Goal: Task Accomplishment & Management: Use online tool/utility

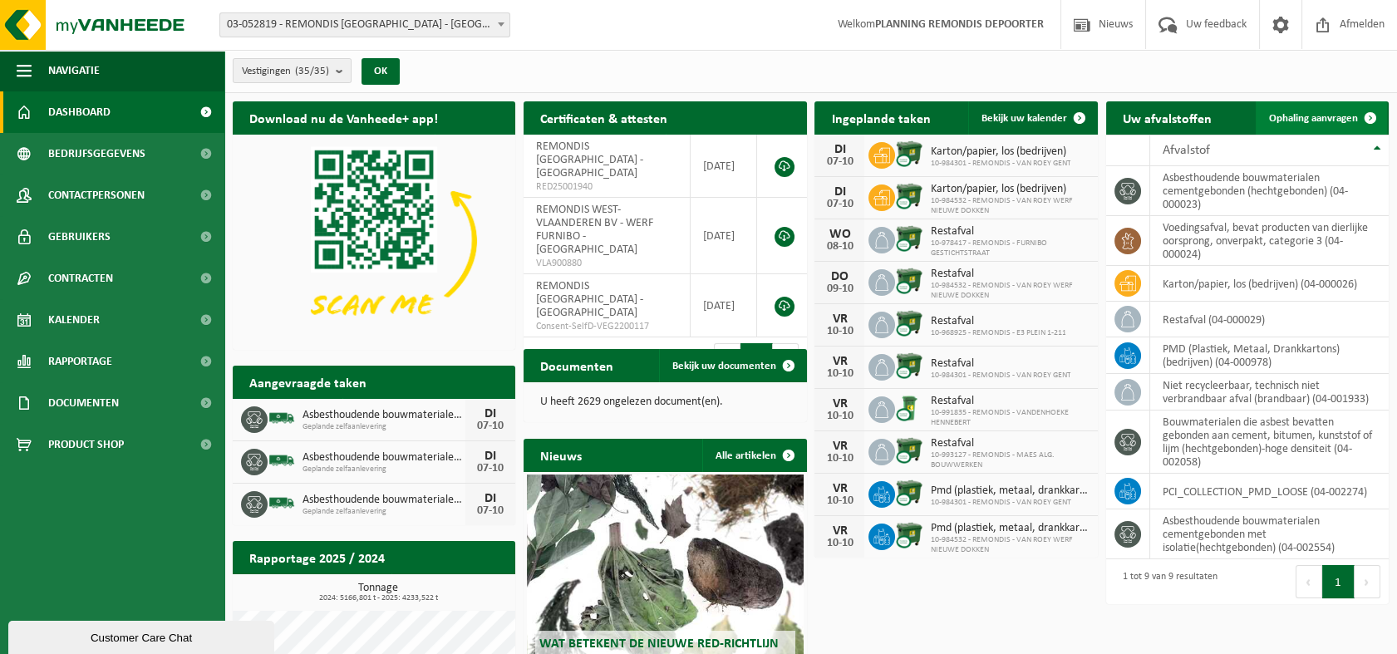
click at [1314, 123] on span "Ophaling aanvragen" at bounding box center [1313, 118] width 89 height 11
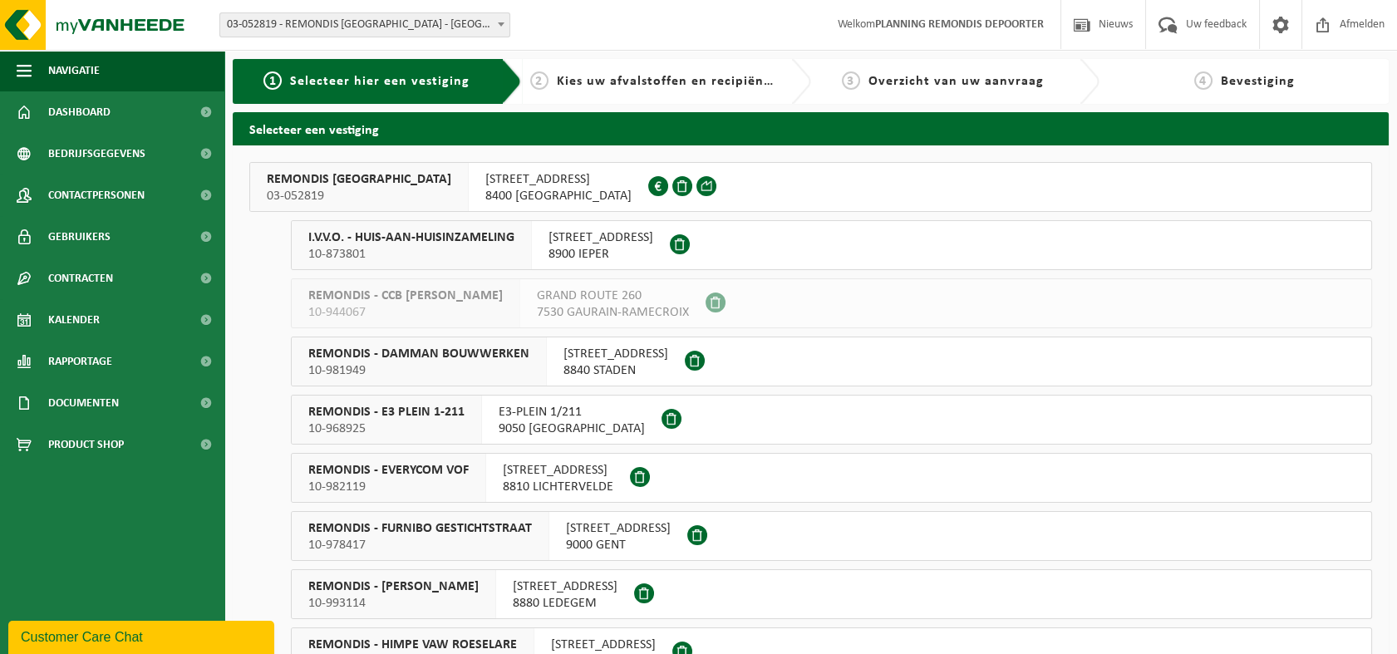
click at [384, 188] on span "03-052819" at bounding box center [359, 196] width 185 height 17
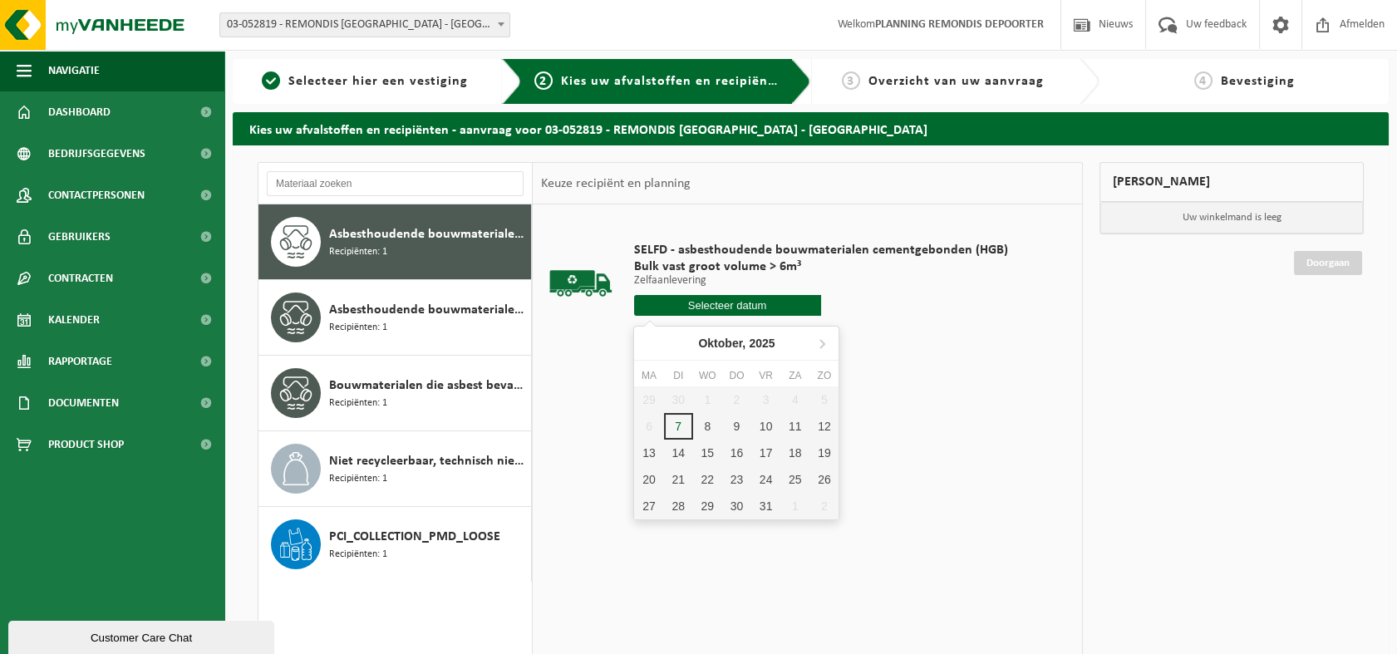
click at [742, 304] on input "text" at bounding box center [727, 305] width 187 height 21
click at [679, 428] on div "7" at bounding box center [678, 426] width 29 height 27
type input "Van [DATE]"
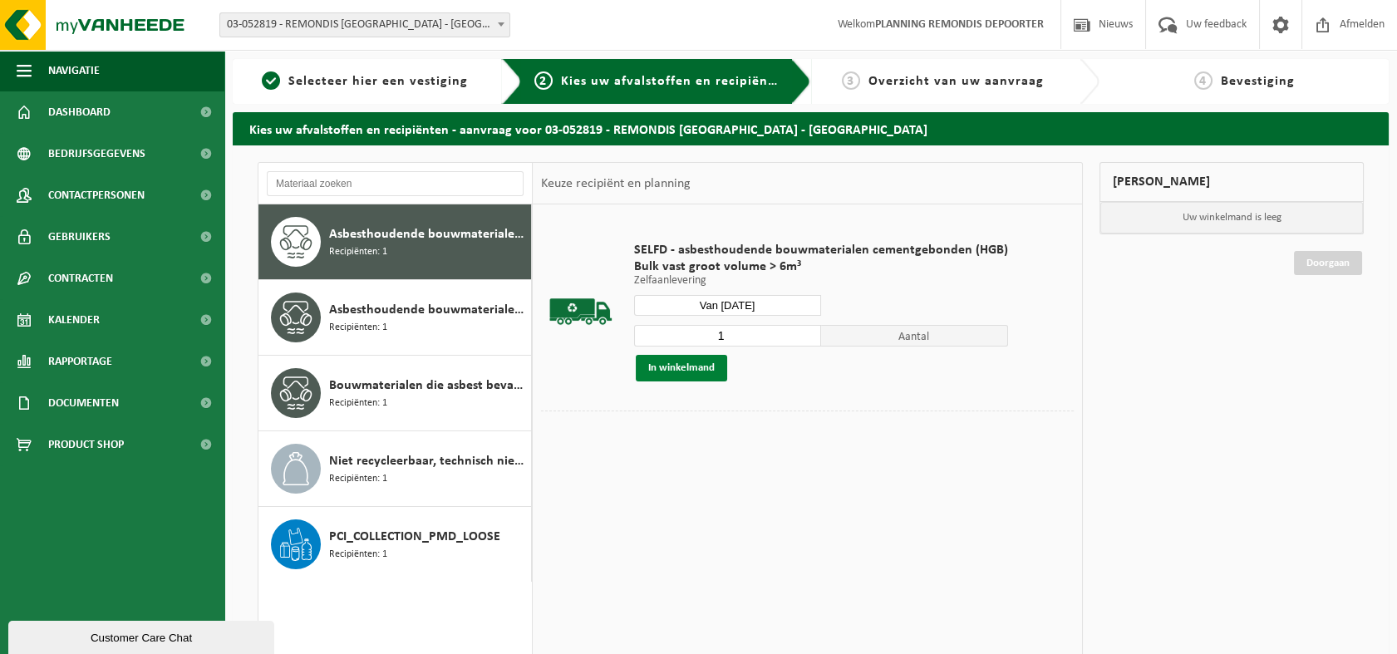
click at [703, 366] on button "In winkelmand" at bounding box center [681, 368] width 91 height 27
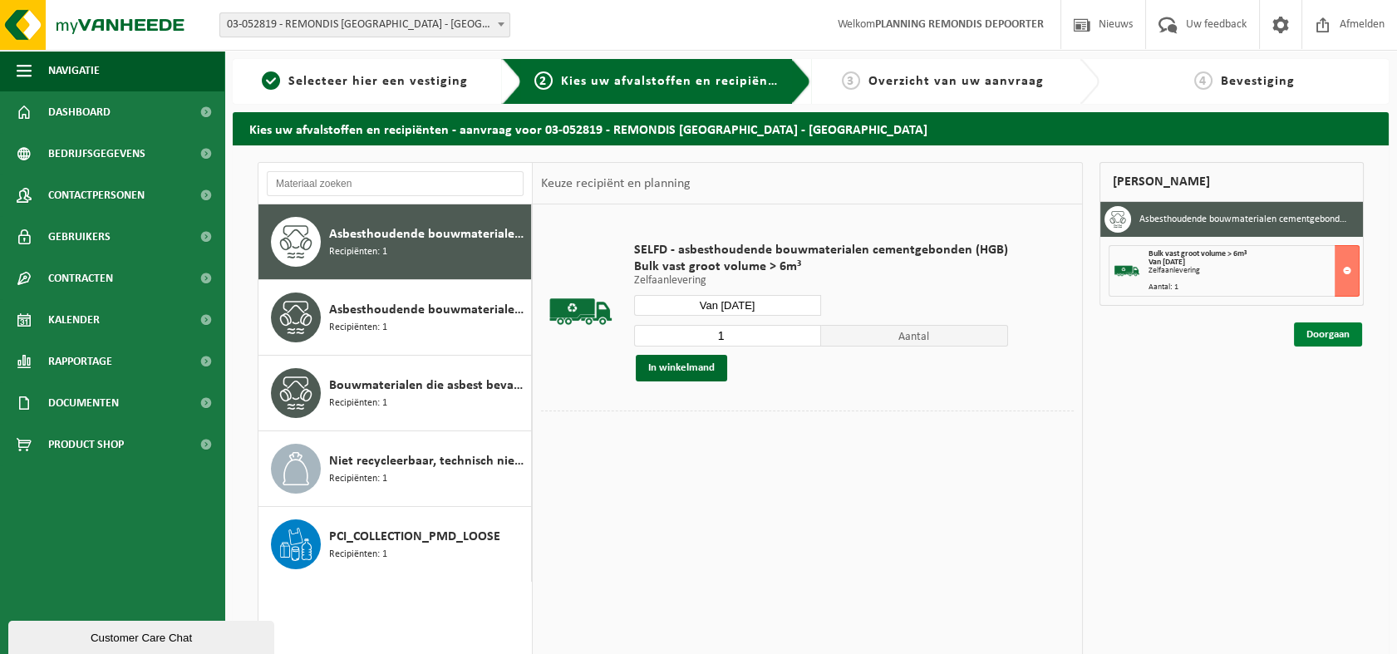
click at [1329, 335] on link "Doorgaan" at bounding box center [1328, 335] width 68 height 24
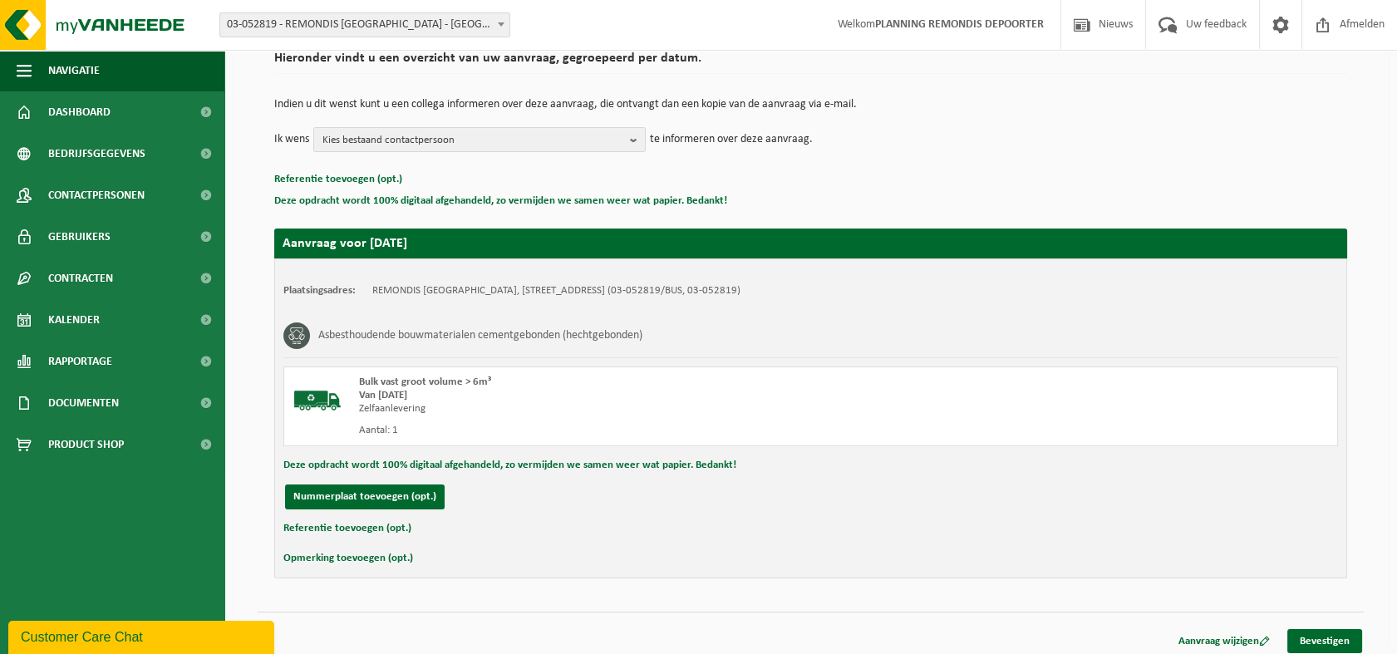
scroll to position [143, 0]
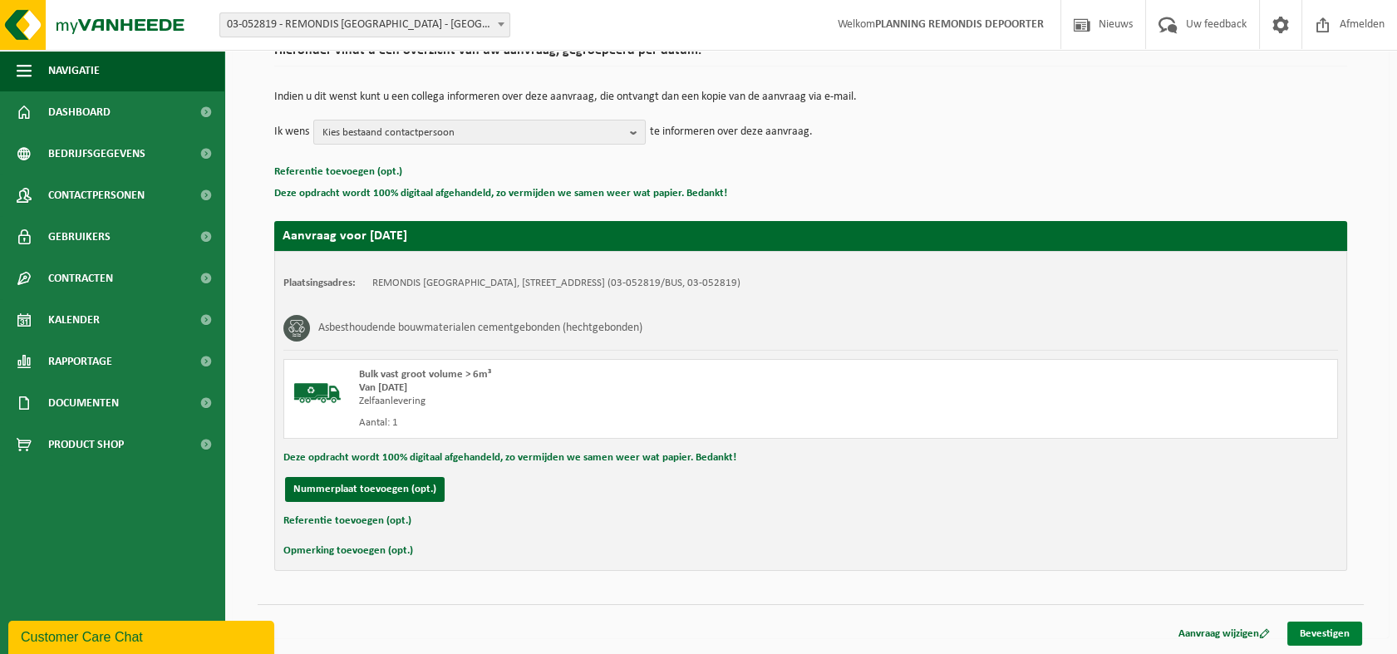
click at [1318, 633] on link "Bevestigen" at bounding box center [1325, 634] width 75 height 24
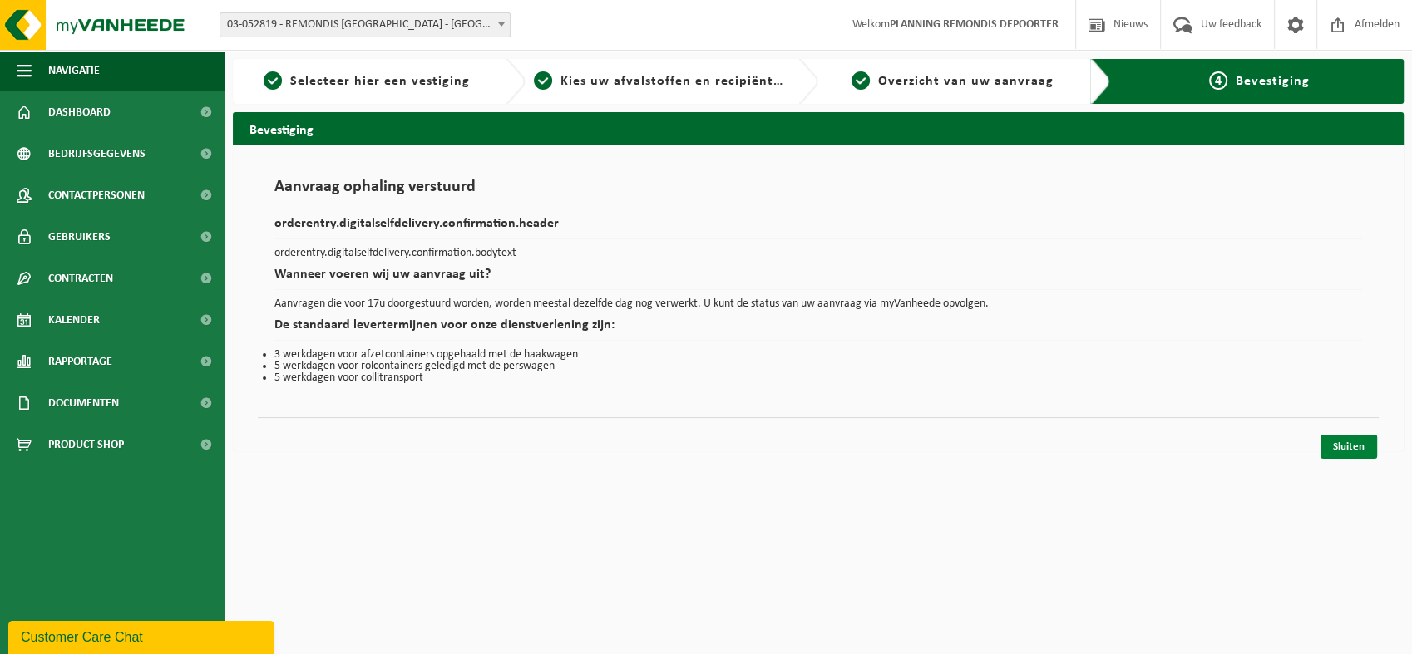
click at [1349, 448] on link "Sluiten" at bounding box center [1348, 447] width 57 height 24
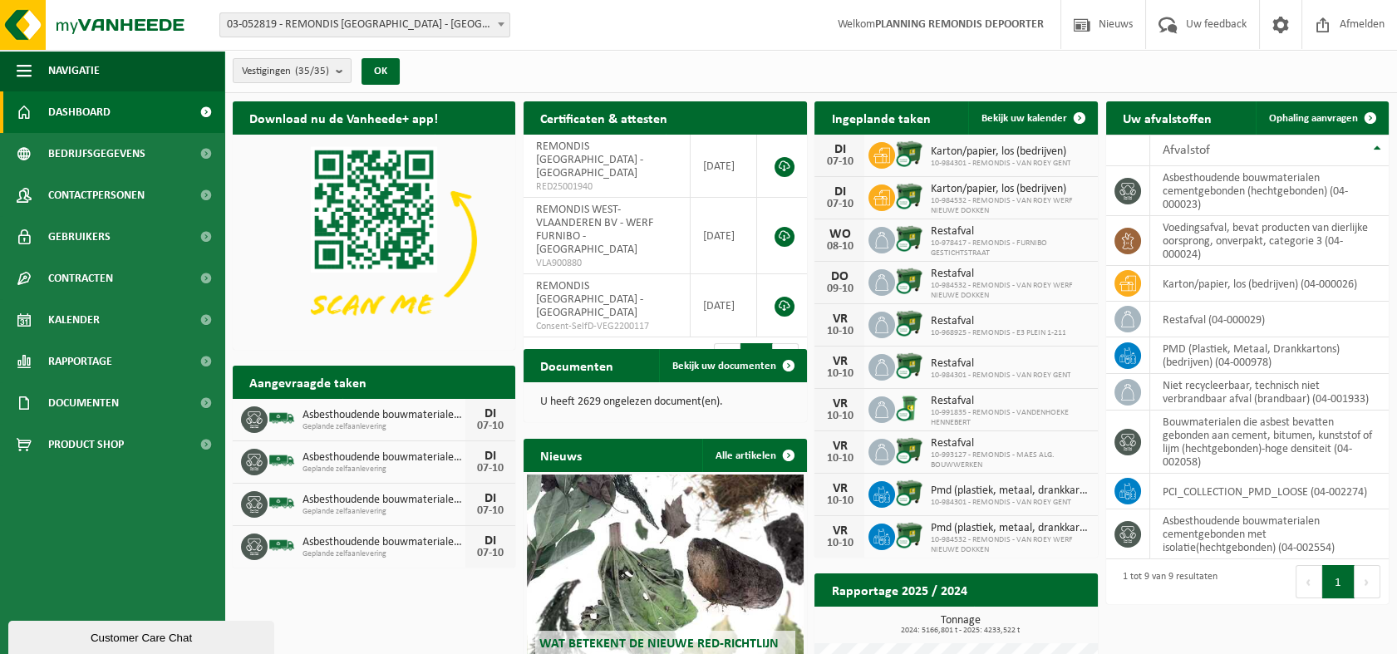
drag, startPoint x: 491, startPoint y: 67, endPoint x: 485, endPoint y: 56, distance: 12.3
click at [492, 67] on div "Vestigingen (35/35) Alles selecteren Alles deselecteren Actieve selecteren REMO…" at bounding box center [810, 71] width 1173 height 43
